Goal: Task Accomplishment & Management: Manage account settings

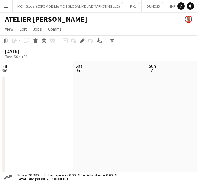
scroll to position [0, 210]
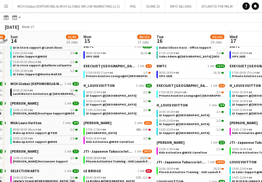
scroll to position [175, 0]
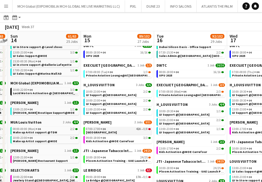
click at [94, 131] on span "[GEOGRAPHIC_DATA]" at bounding box center [101, 132] width 31 height 4
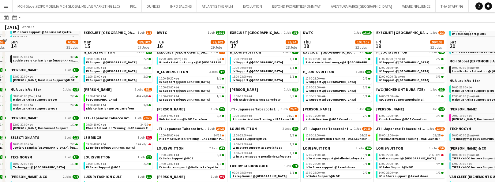
scroll to position [214, 0]
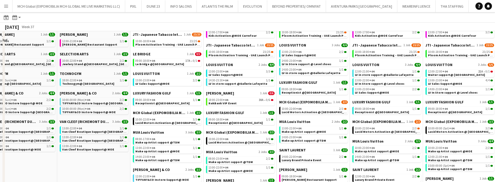
scroll to position [292, 0]
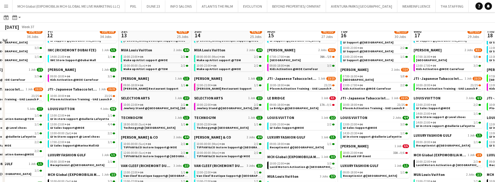
scroll to position [215, 0]
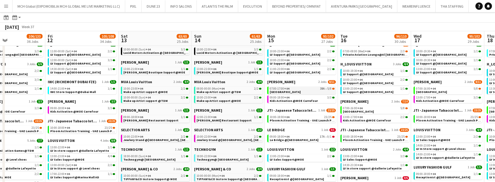
click at [280, 89] on span "07:00-17:00 +04" at bounding box center [279, 88] width 20 height 3
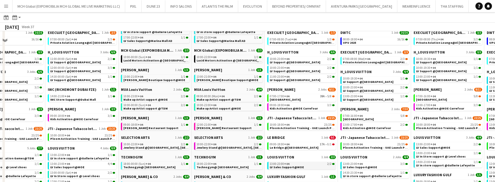
scroll to position [209, 0]
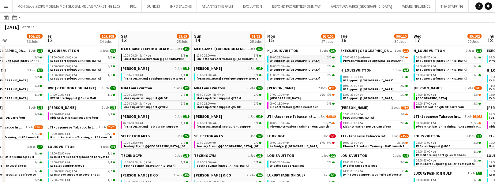
click at [269, 57] on span "10:00-23:00 +04" at bounding box center [279, 57] width 20 height 3
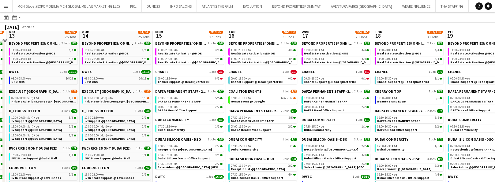
scroll to position [39, 0]
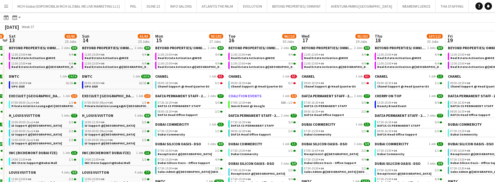
click at [239, 95] on span "COALITION EVENTS" at bounding box center [244, 96] width 33 height 5
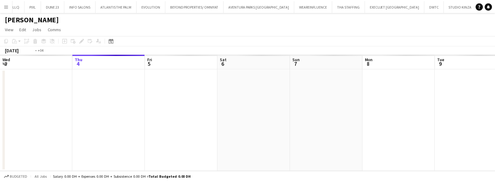
scroll to position [0, 210]
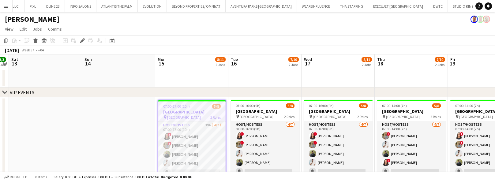
click at [191, 113] on h3 "[GEOGRAPHIC_DATA]" at bounding box center [191, 112] width 67 height 6
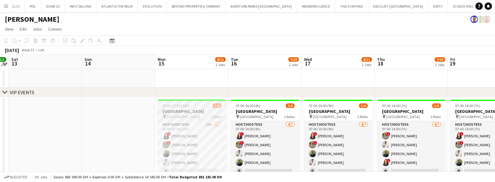
click at [191, 113] on h3 "[GEOGRAPHIC_DATA]" at bounding box center [192, 112] width 69 height 6
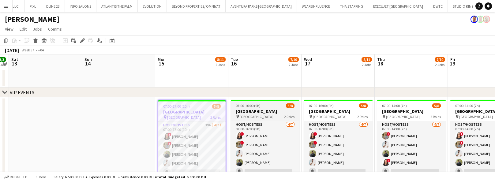
click at [258, 114] on div "pin Meydan Hotel 2 Roles" at bounding box center [265, 116] width 69 height 5
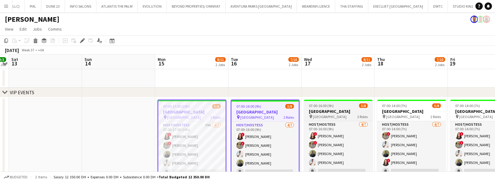
click at [316, 115] on span "Meydan Hotel" at bounding box center [330, 116] width 34 height 5
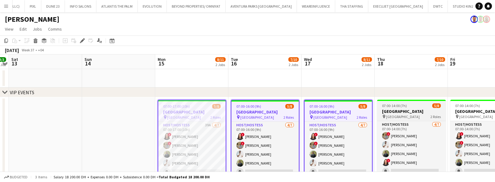
click at [398, 112] on h3 "Dubai Airport Team Building" at bounding box center [411, 112] width 69 height 6
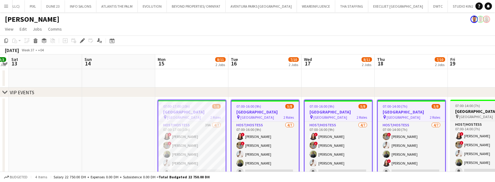
click at [475, 114] on span "Meydan Hotel" at bounding box center [476, 116] width 34 height 5
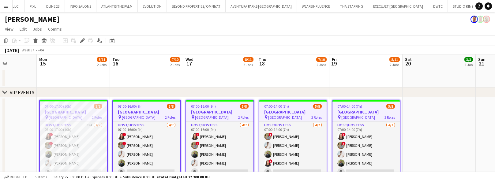
scroll to position [0, 182]
click at [360, 110] on h3 "Dubai Airport Team Building" at bounding box center [365, 112] width 67 height 6
click at [82, 41] on icon at bounding box center [81, 40] width 3 height 3
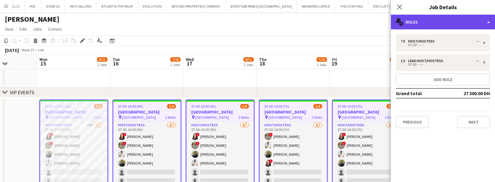
click at [452, 21] on div "multiple-users-add Roles" at bounding box center [443, 22] width 104 height 15
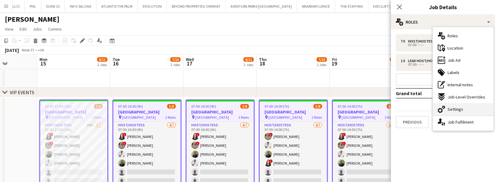
click at [451, 109] on span "Settings" at bounding box center [455, 109] width 16 height 6
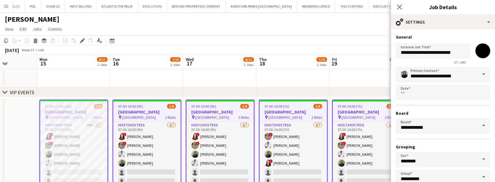
click at [477, 52] on input "*******" at bounding box center [482, 51] width 22 height 22
type input "*******"
click at [430, 75] on input "**********" at bounding box center [442, 74] width 94 height 15
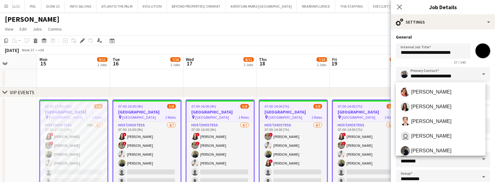
click at [479, 73] on span at bounding box center [483, 74] width 13 height 15
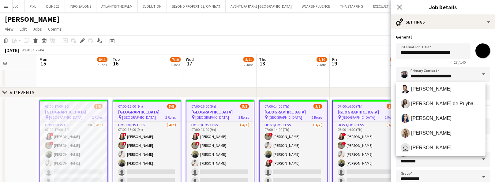
scroll to position [209, 0]
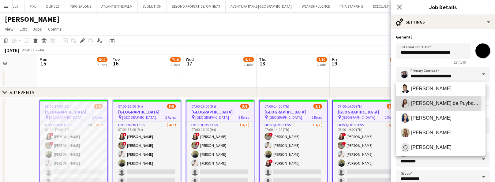
click at [432, 103] on span "[PERSON_NAME] de Puybaudet" at bounding box center [445, 103] width 69 height 6
type input "**********"
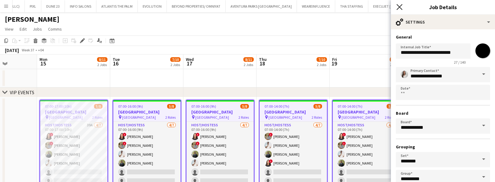
click at [398, 7] on icon "Close pop-in" at bounding box center [399, 7] width 6 height 6
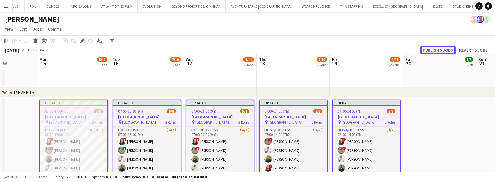
click at [434, 50] on button "Publish 5 jobs" at bounding box center [437, 50] width 35 height 8
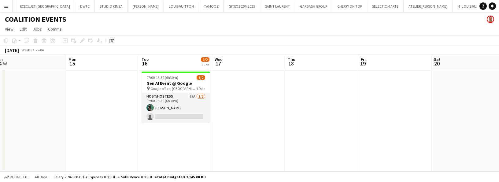
scroll to position [0, 227]
click at [167, 76] on span "07:00-13:30 (6h30m)" at bounding box center [162, 77] width 32 height 5
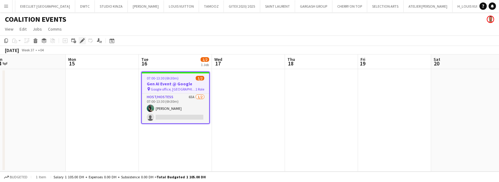
click at [83, 40] on icon at bounding box center [81, 40] width 3 height 3
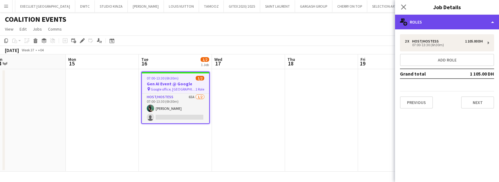
click at [439, 20] on div "multiple-users-add Roles" at bounding box center [447, 22] width 104 height 15
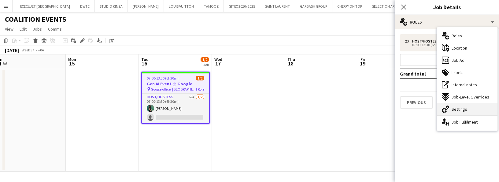
click at [457, 107] on span "Settings" at bounding box center [460, 109] width 16 height 6
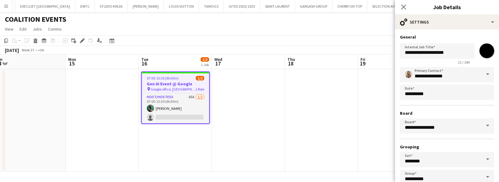
click at [483, 48] on input "*******" at bounding box center [487, 51] width 22 height 22
type input "*******"
click at [413, 73] on input "**********" at bounding box center [447, 74] width 94 height 15
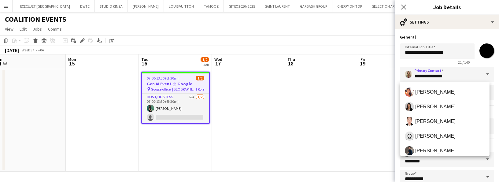
click at [482, 73] on span at bounding box center [487, 74] width 13 height 15
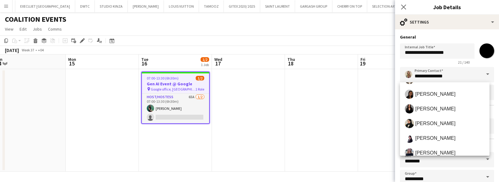
scroll to position [101, 0]
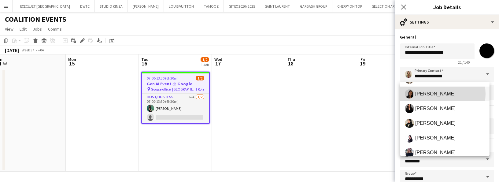
click at [433, 94] on span "[PERSON_NAME]" at bounding box center [435, 94] width 40 height 6
type input "**********"
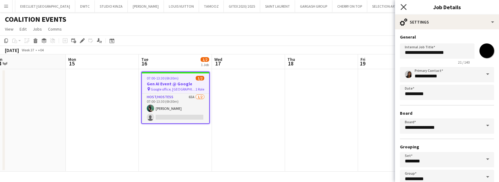
click at [403, 6] on icon "Close pop-in" at bounding box center [404, 7] width 6 height 6
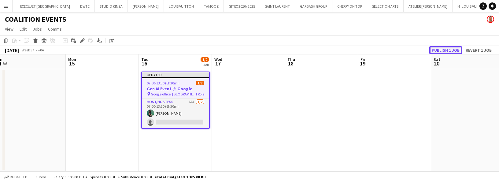
click at [442, 50] on button "Publish 1 job" at bounding box center [445, 50] width 33 height 8
